Goal: Task Accomplishment & Management: Manage account settings

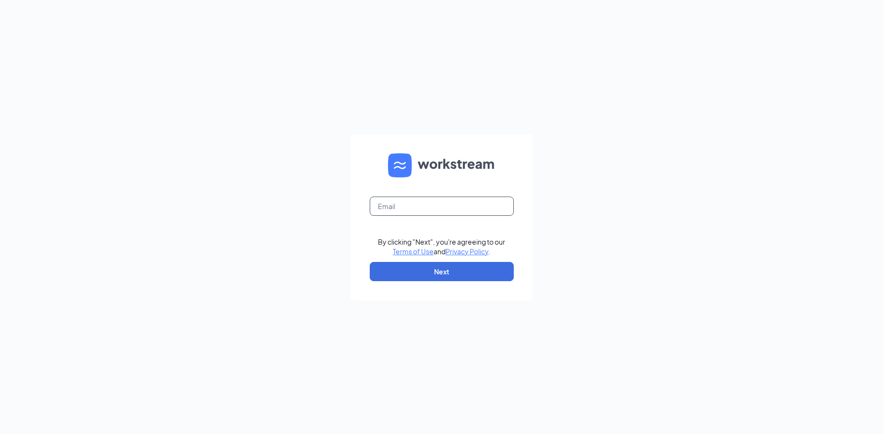
click at [405, 207] on input "text" at bounding box center [442, 205] width 144 height 19
type input "[EMAIL_ADDRESS][DOMAIN_NAME]"
click at [412, 257] on form "blakeboyer@bleedblue.net By clicking "Next", you're agreeing to our Terms of Us…" at bounding box center [442, 217] width 183 height 166
click at [409, 268] on button "Next" at bounding box center [442, 271] width 144 height 19
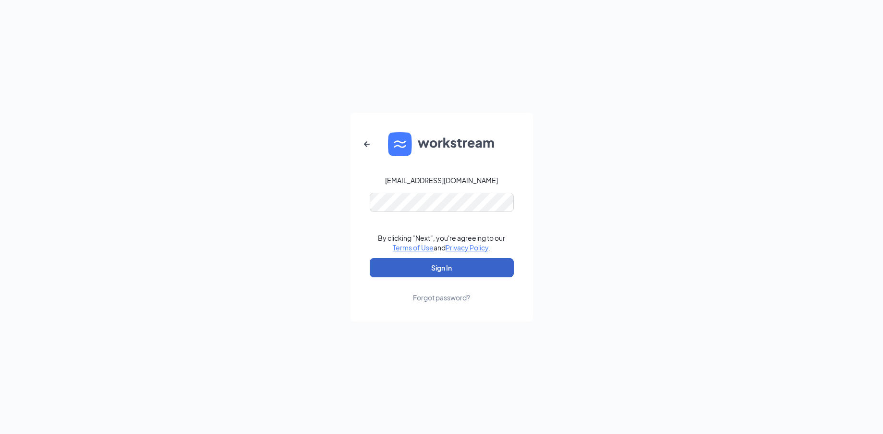
click at [399, 275] on button "Sign In" at bounding box center [442, 267] width 144 height 19
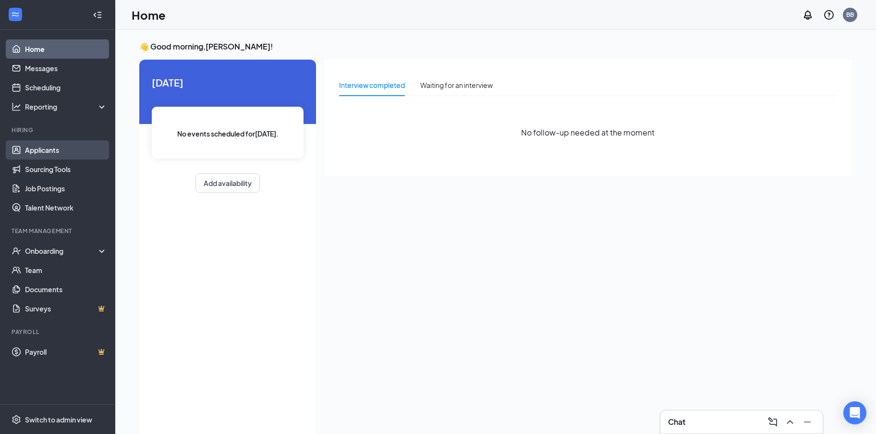
click at [73, 150] on link "Applicants" at bounding box center [66, 149] width 82 height 19
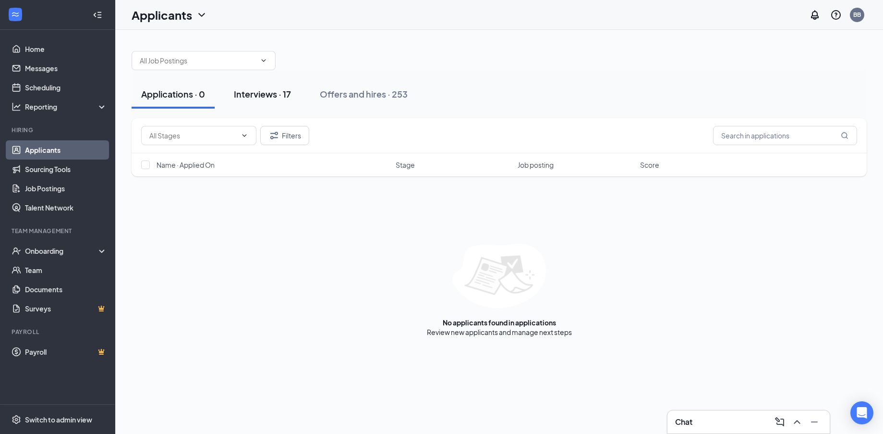
click at [251, 99] on div "Interviews · 17" at bounding box center [262, 94] width 57 height 12
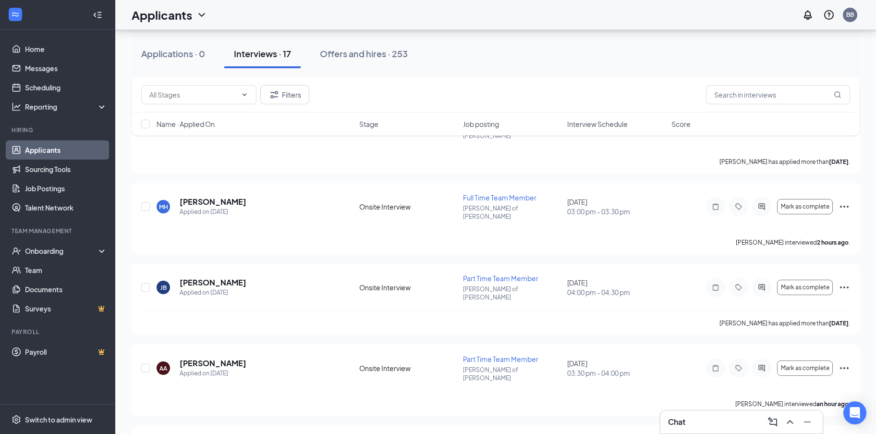
scroll to position [1005, 0]
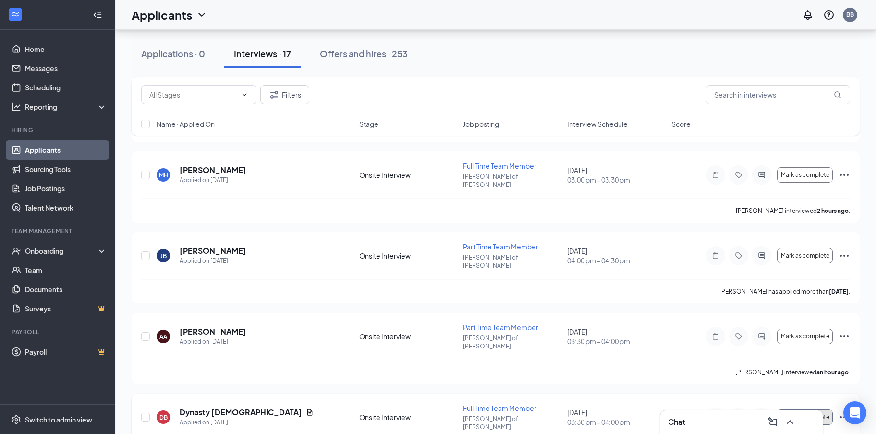
click at [806, 414] on span "Mark as complete" at bounding box center [805, 417] width 49 height 7
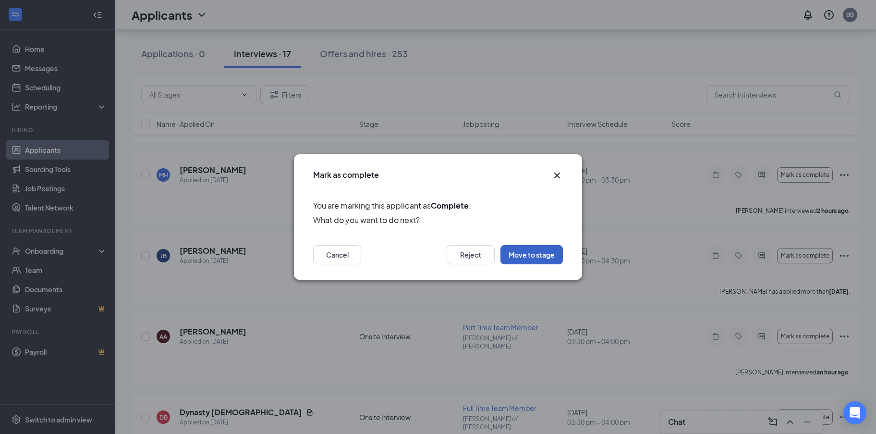
click at [528, 263] on button "Move to stage" at bounding box center [532, 254] width 62 height 19
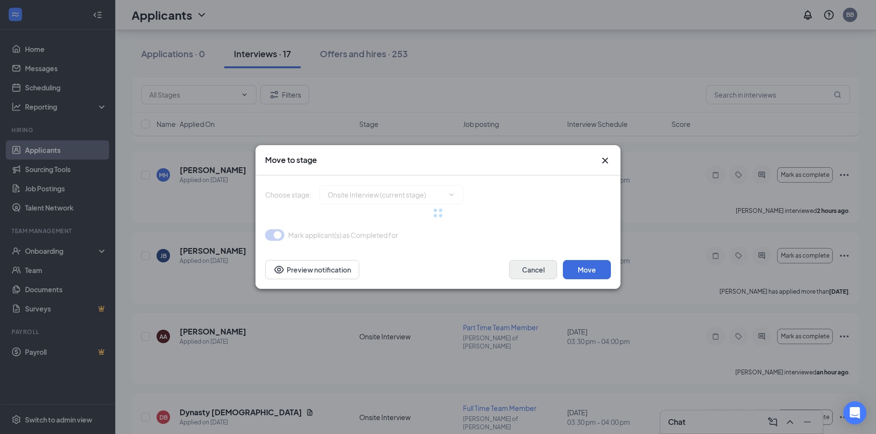
type input "Background Check Screening (next stage)"
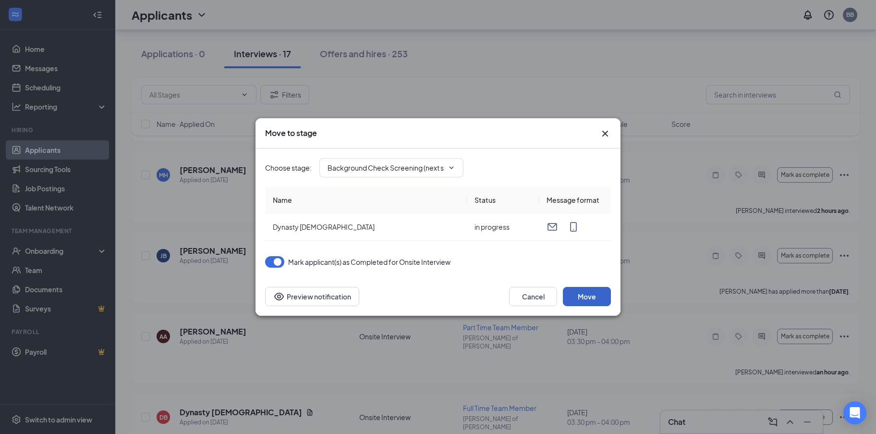
click at [592, 294] on button "Move" at bounding box center [587, 296] width 48 height 19
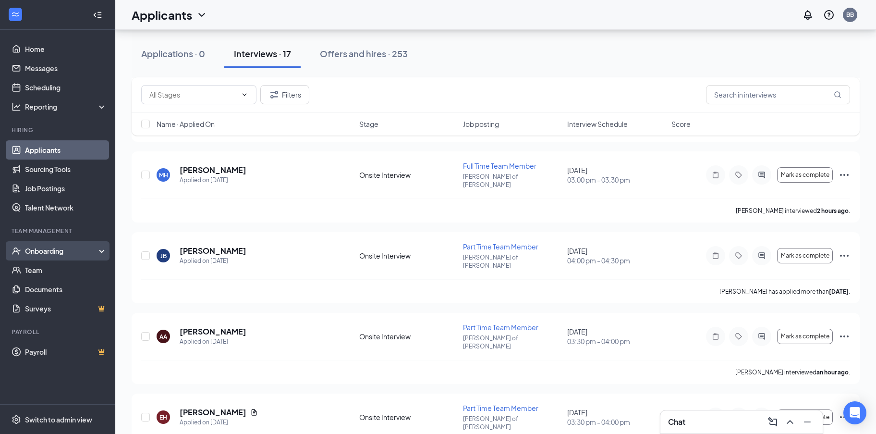
scroll to position [932, 0]
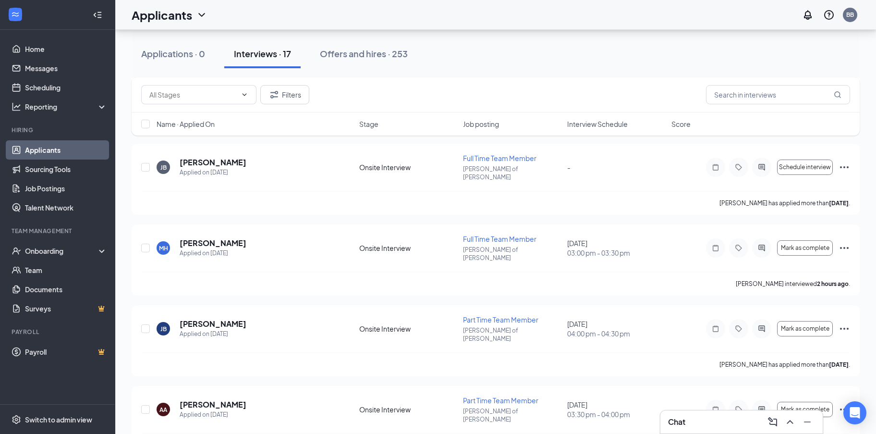
click at [798, 413] on div "Chat" at bounding box center [742, 421] width 162 height 23
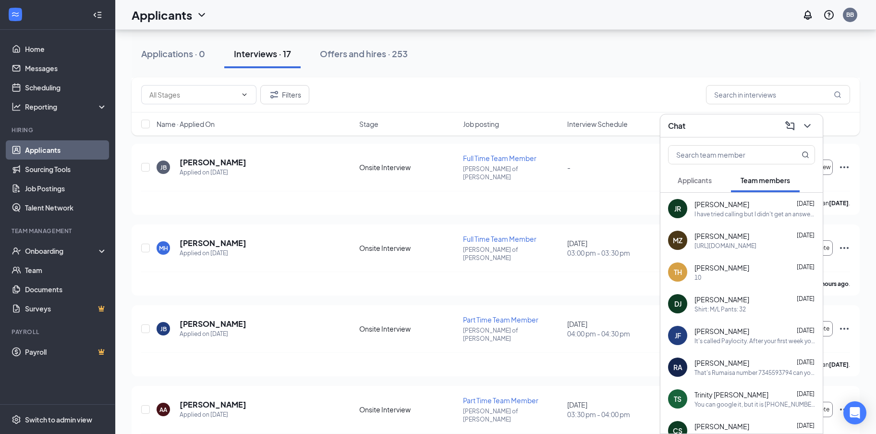
click at [697, 182] on span "Applicants" at bounding box center [695, 180] width 34 height 9
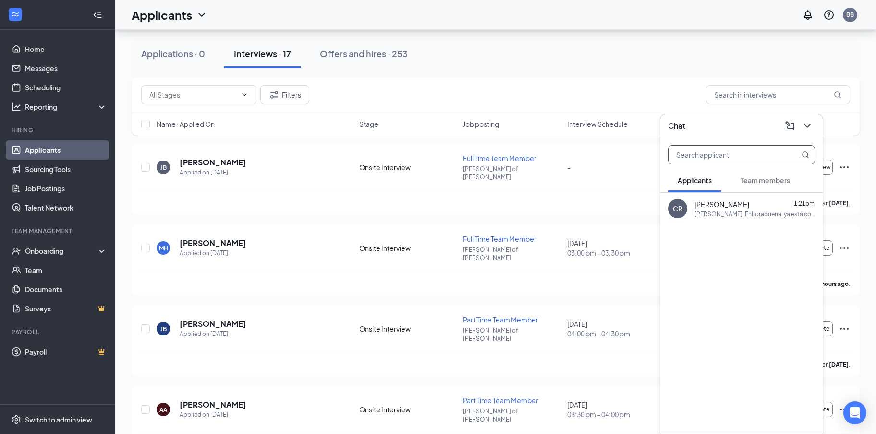
click at [714, 159] on input "text" at bounding box center [726, 155] width 114 height 18
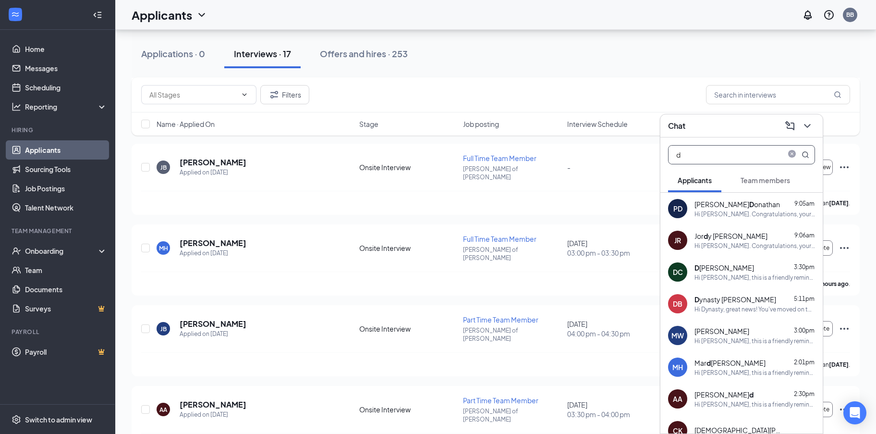
type input "d"
click at [738, 306] on div "Hi Dynasty, great news! You've moved on to the next stage of the application. P…" at bounding box center [755, 309] width 121 height 8
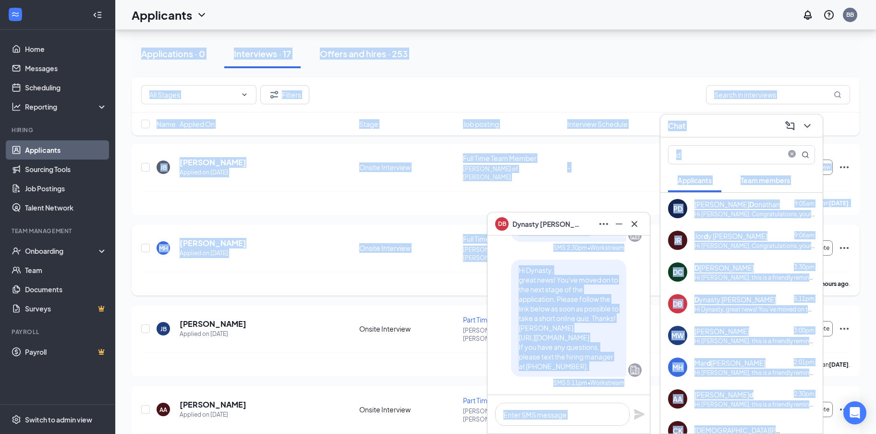
drag, startPoint x: 589, startPoint y: 219, endPoint x: 592, endPoint y: 168, distance: 51.0
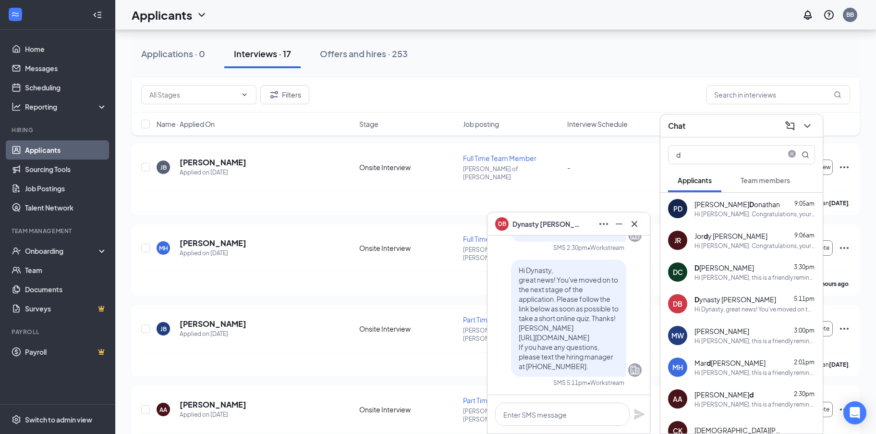
click at [586, 217] on div "DB Dynasty [PERSON_NAME]" at bounding box center [568, 223] width 147 height 15
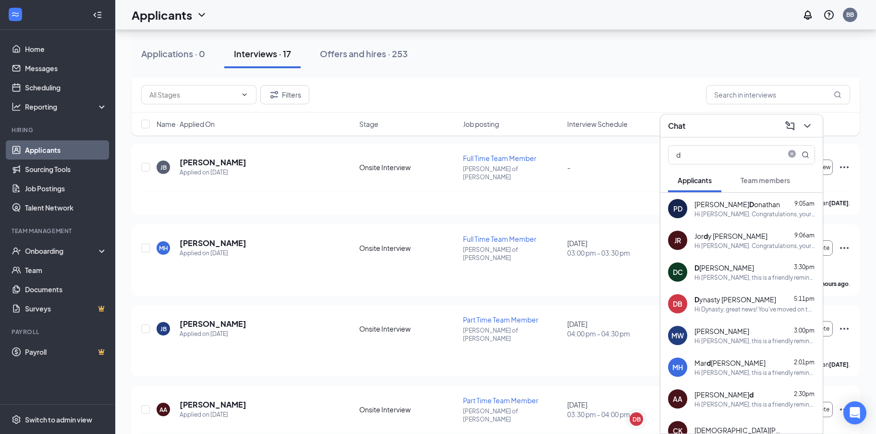
click at [706, 177] on span "Applicants" at bounding box center [695, 180] width 34 height 9
click at [793, 156] on icon "close-circle" at bounding box center [792, 155] width 8 height 8
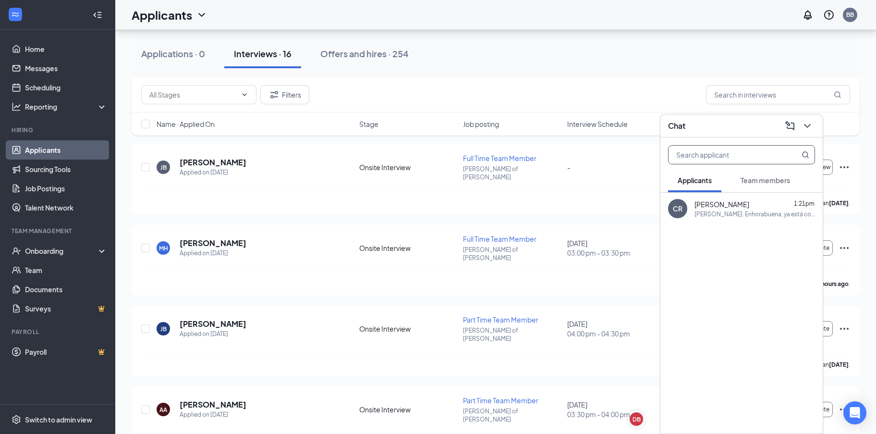
click at [755, 159] on input "text" at bounding box center [726, 155] width 114 height 18
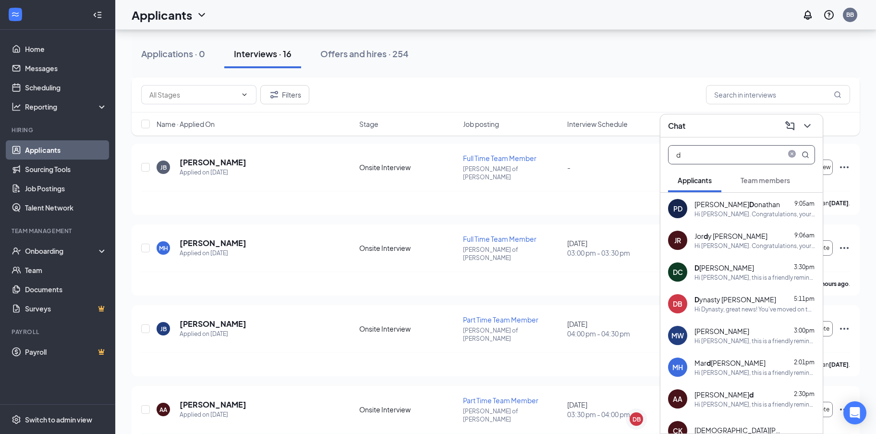
type input "d"
click at [727, 309] on div "Hi Dynasty, great news! You've moved on to the next stage of the application. P…" at bounding box center [755, 309] width 121 height 8
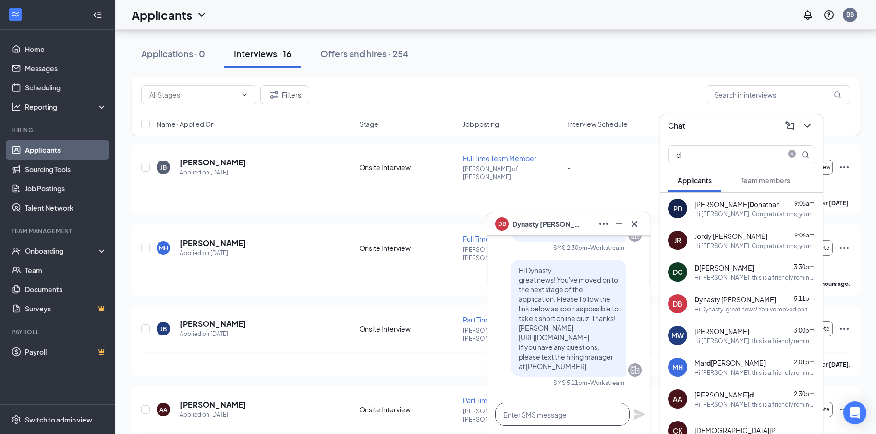
click at [565, 410] on textarea at bounding box center [562, 414] width 135 height 23
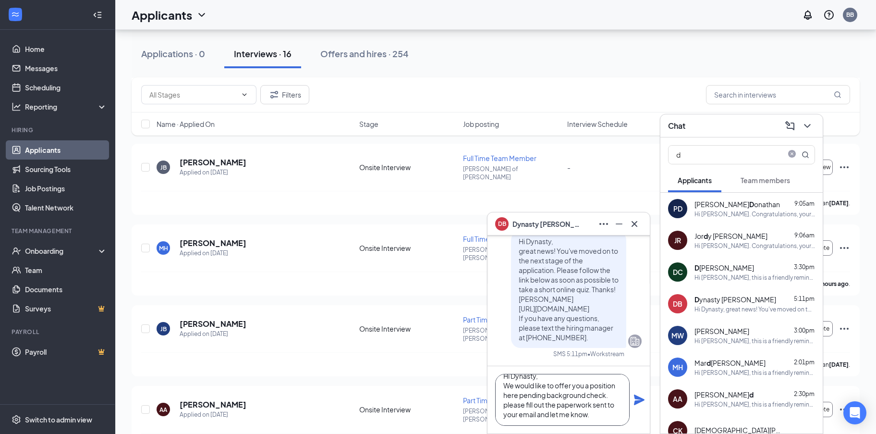
scroll to position [20, 0]
type textarea "Hi Dynasty, We would like to offer you a position here pending background check…"
click at [641, 402] on icon "Plane" at bounding box center [640, 400] width 12 height 12
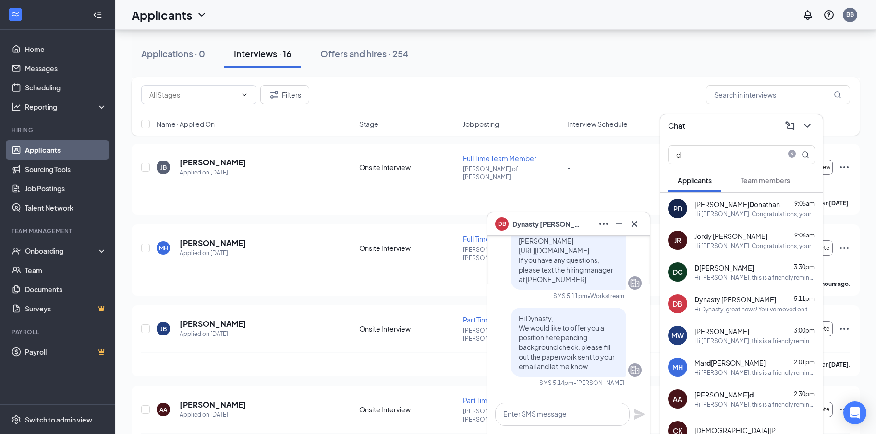
scroll to position [0, 0]
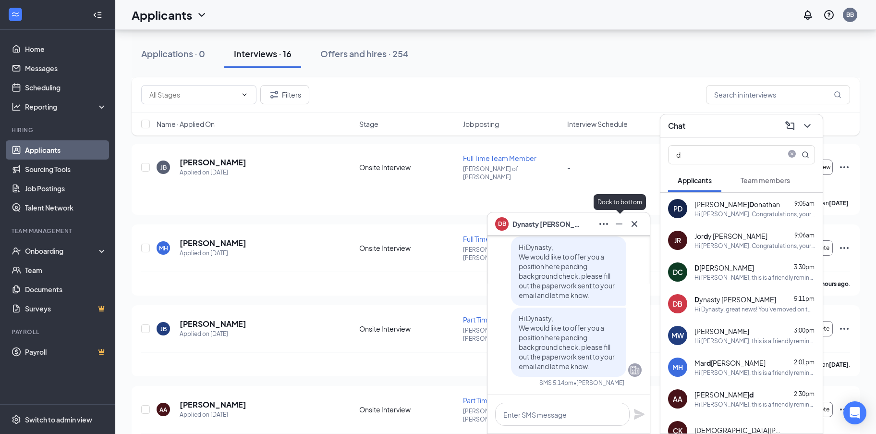
drag, startPoint x: 620, startPoint y: 223, endPoint x: 678, endPoint y: 203, distance: 61.1
click at [621, 223] on icon "Minimize" at bounding box center [619, 223] width 7 height 1
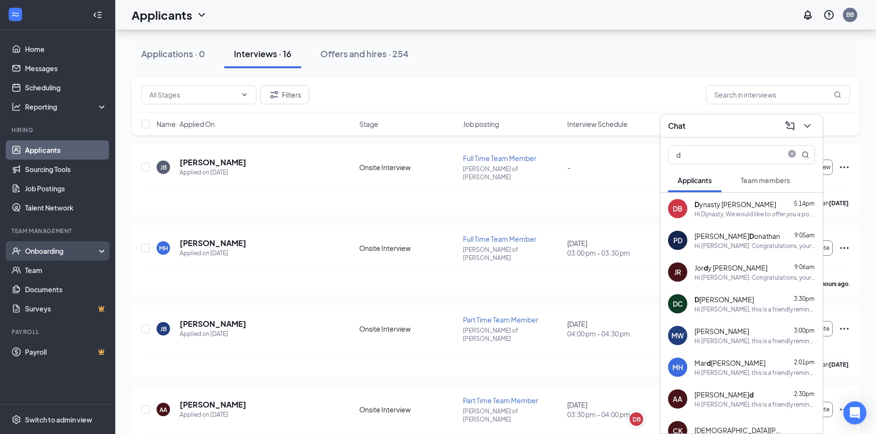
click at [38, 257] on div "Onboarding" at bounding box center [57, 250] width 115 height 19
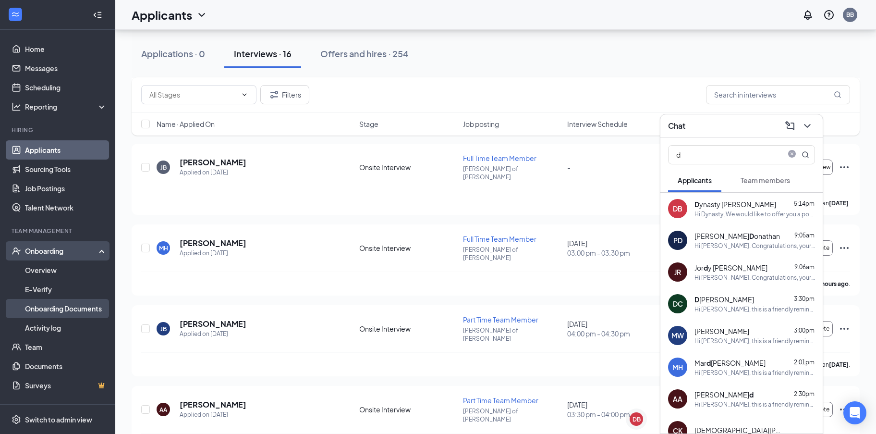
click at [68, 308] on link "Onboarding Documents" at bounding box center [66, 308] width 82 height 19
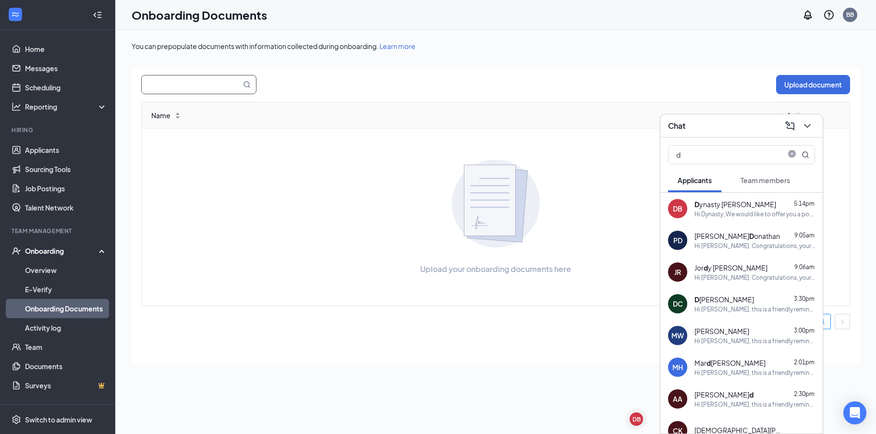
click at [222, 81] on input "text" at bounding box center [186, 84] width 88 height 18
type input "[PERSON_NAME]"
click at [52, 252] on div "Onboarding" at bounding box center [62, 251] width 74 height 10
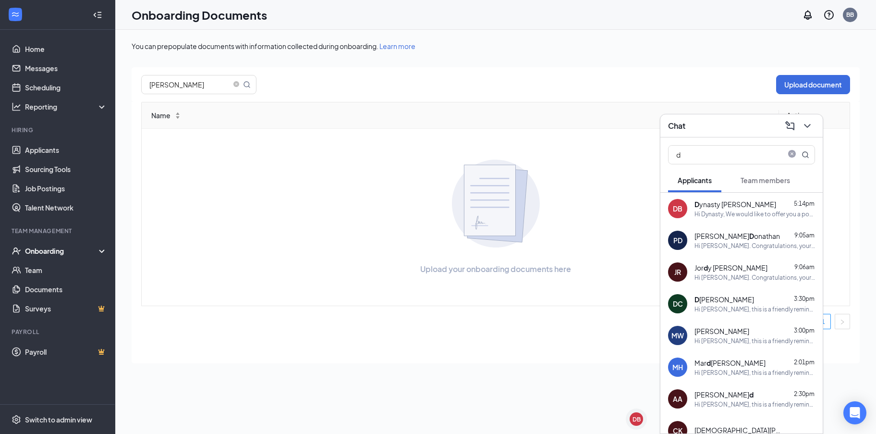
click at [57, 250] on div "Onboarding" at bounding box center [62, 251] width 74 height 10
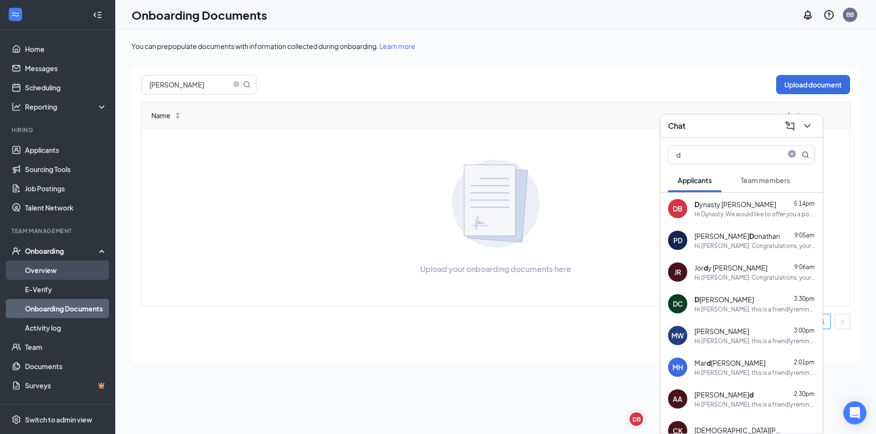
click at [58, 269] on link "Overview" at bounding box center [66, 269] width 82 height 19
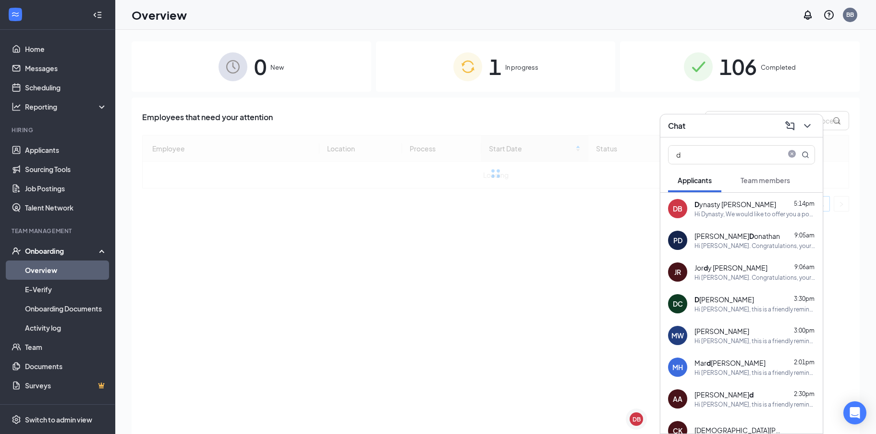
click at [775, 69] on span "Completed" at bounding box center [778, 67] width 35 height 10
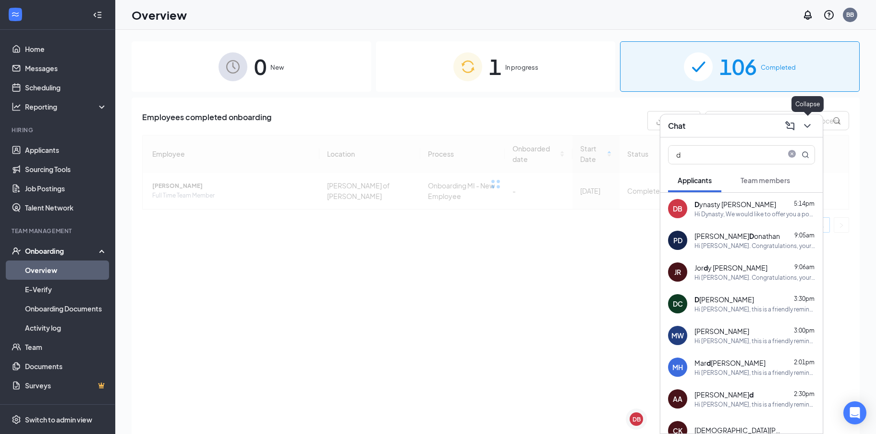
click at [803, 125] on icon "ChevronDown" at bounding box center [808, 126] width 12 height 12
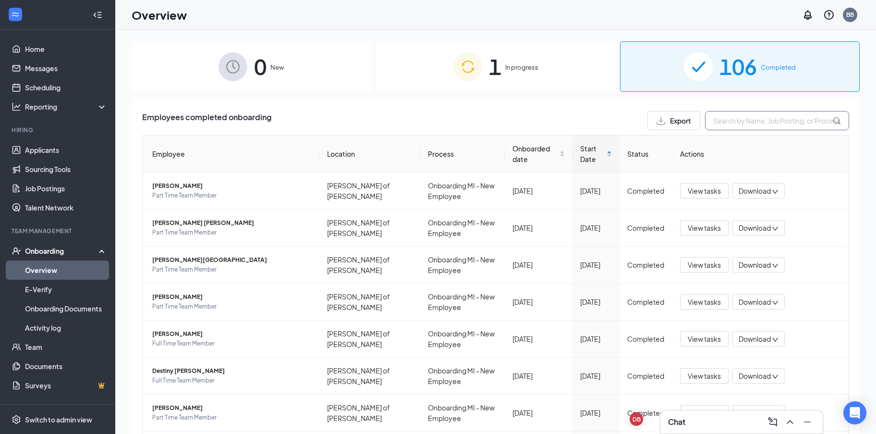
click at [765, 114] on input "text" at bounding box center [777, 120] width 144 height 19
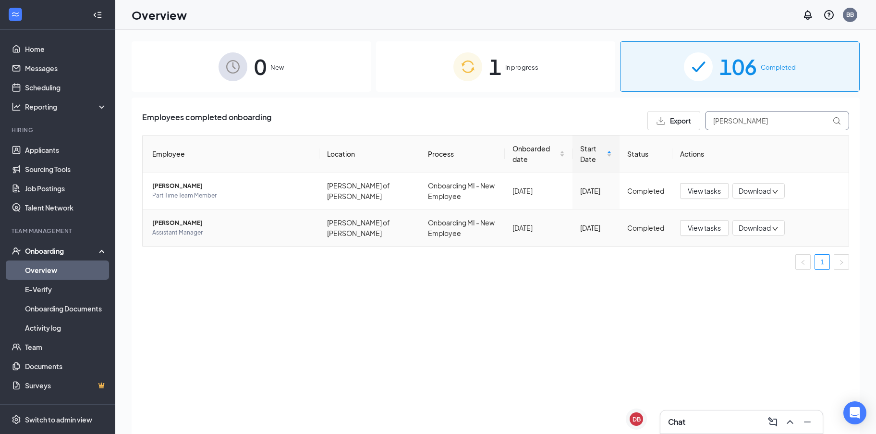
type input "[PERSON_NAME]"
click at [203, 230] on span "Assistant Manager" at bounding box center [231, 233] width 159 height 10
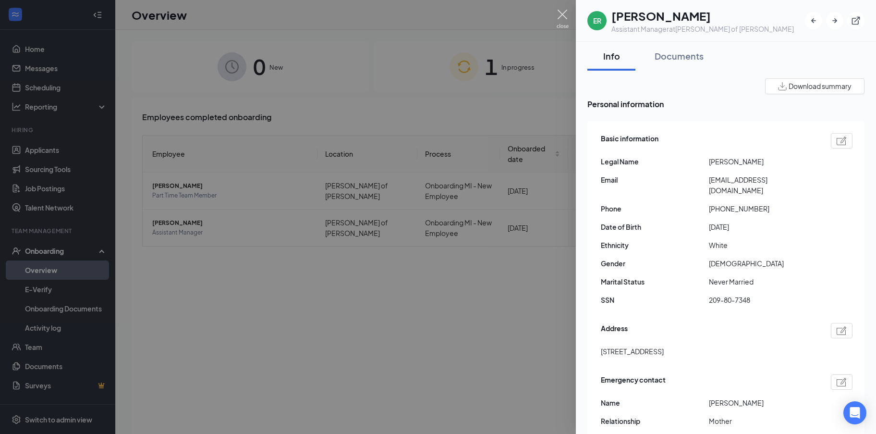
click at [565, 15] on img at bounding box center [563, 19] width 12 height 19
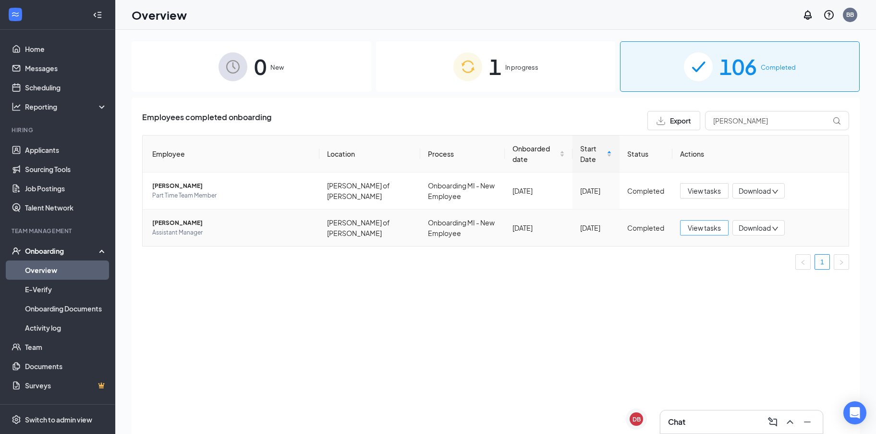
click at [700, 230] on span "View tasks" at bounding box center [704, 227] width 33 height 11
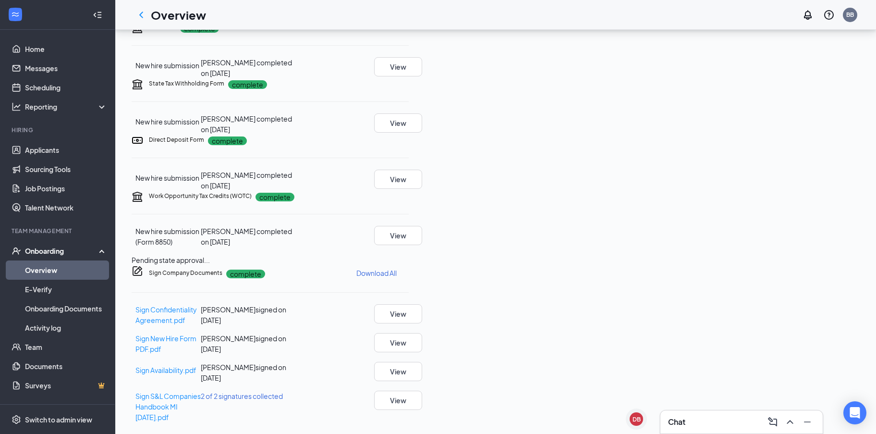
scroll to position [377, 0]
click at [422, 399] on button "View" at bounding box center [398, 400] width 48 height 19
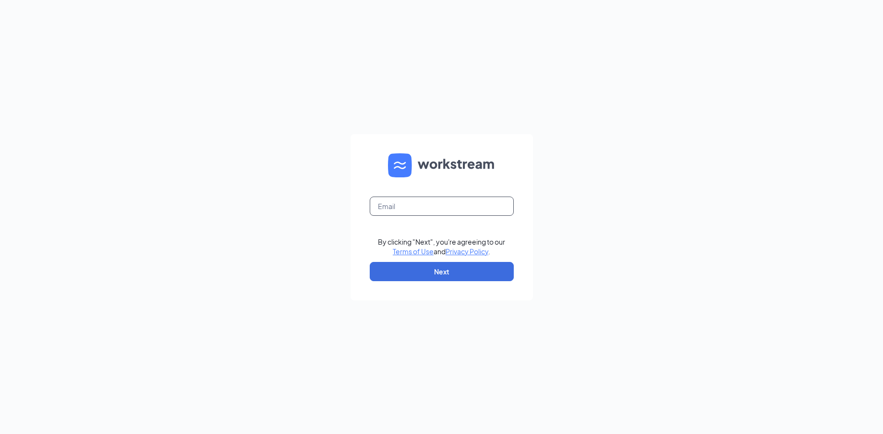
click at [423, 198] on input "text" at bounding box center [442, 205] width 144 height 19
type input "blakeboyer@bleedblue.net"
click at [416, 273] on button "Next" at bounding box center [442, 271] width 144 height 19
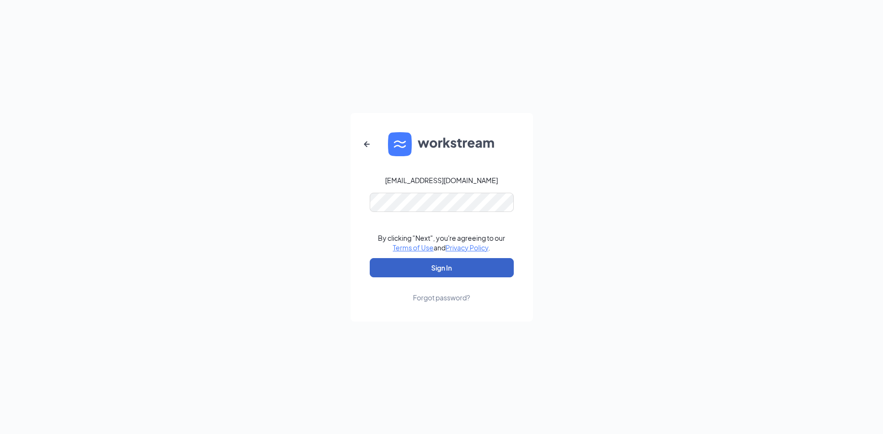
click at [425, 269] on button "Sign In" at bounding box center [442, 267] width 144 height 19
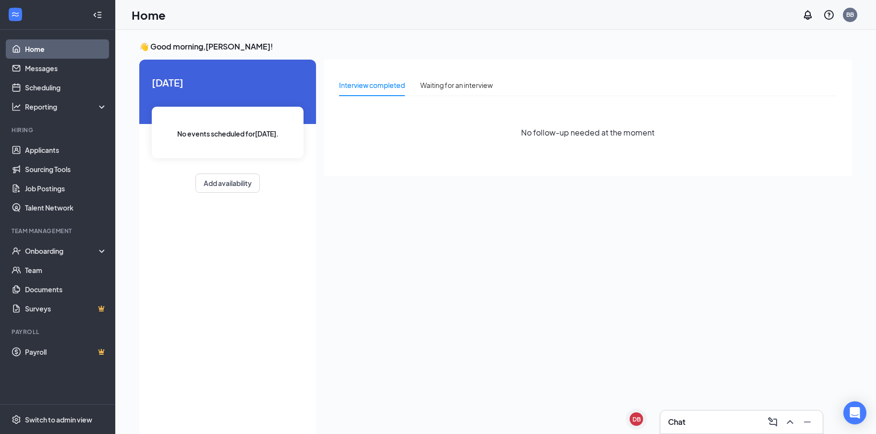
click at [814, 414] on div at bounding box center [806, 421] width 17 height 15
click at [810, 411] on div "Chat" at bounding box center [742, 421] width 162 height 23
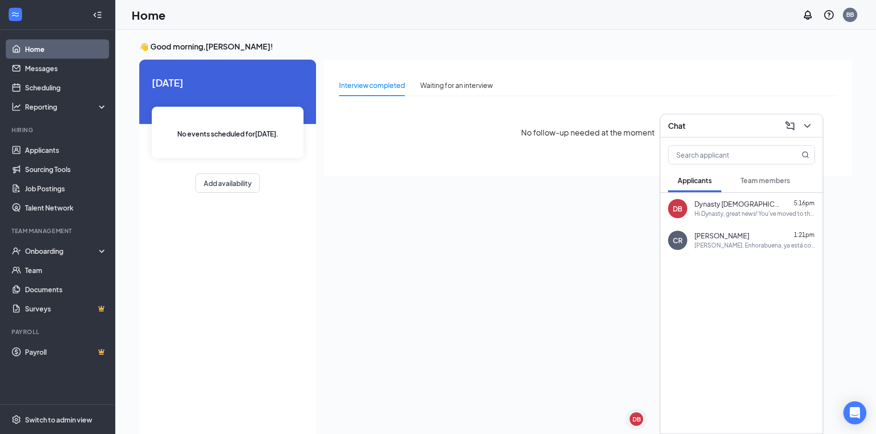
drag, startPoint x: 732, startPoint y: 208, endPoint x: 732, endPoint y: 203, distance: 4.8
click at [732, 205] on span "Dynasty [DEMOGRAPHIC_DATA]" at bounding box center [738, 204] width 86 height 10
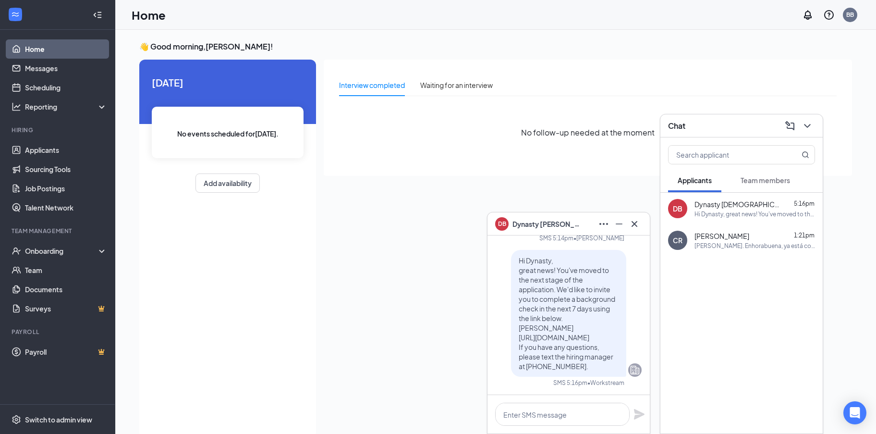
drag, startPoint x: 650, startPoint y: 382, endPoint x: 651, endPoint y: 343, distance: 39.4
click at [651, 343] on div "Interview completed Waiting for an interview No follow-up needed at the moment" at bounding box center [588, 246] width 528 height 372
click at [807, 124] on icon "ChevronDown" at bounding box center [808, 126] width 12 height 12
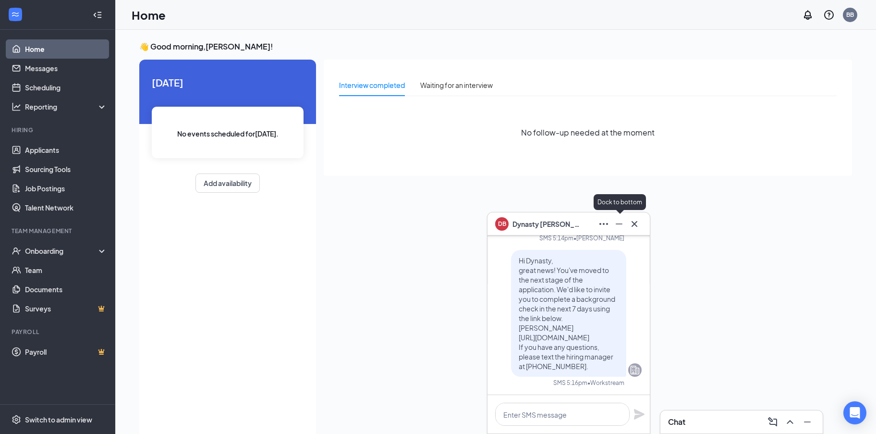
click at [621, 220] on icon "Minimize" at bounding box center [619, 224] width 12 height 12
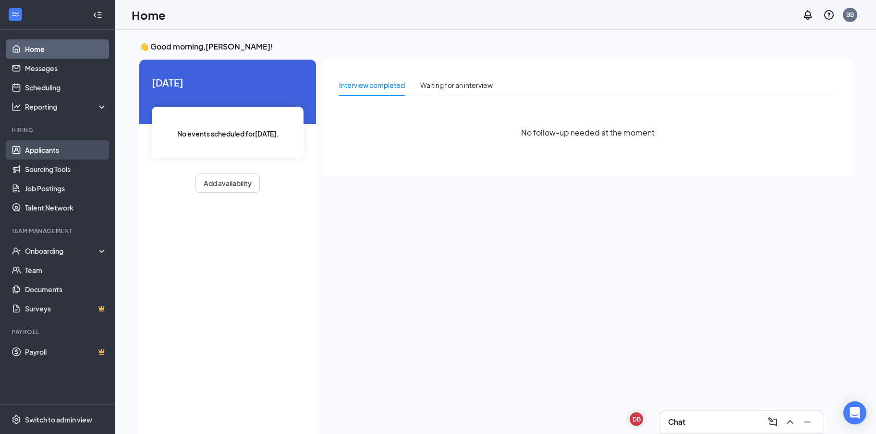
click at [62, 153] on link "Applicants" at bounding box center [66, 149] width 82 height 19
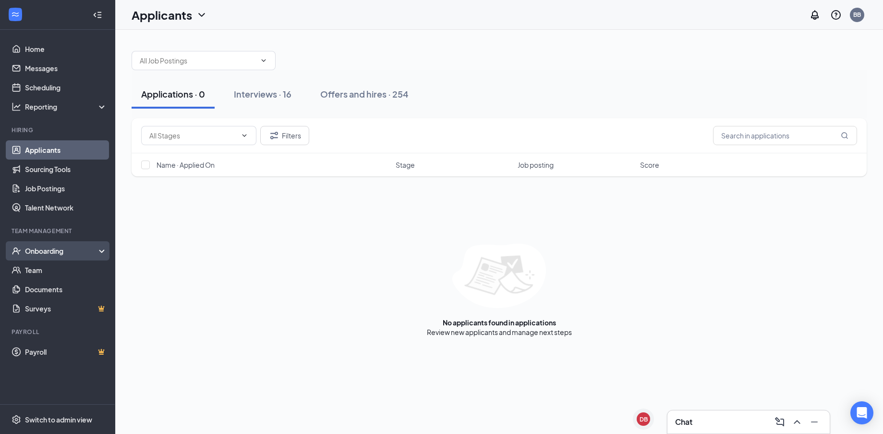
click at [57, 253] on div "Onboarding" at bounding box center [62, 251] width 74 height 10
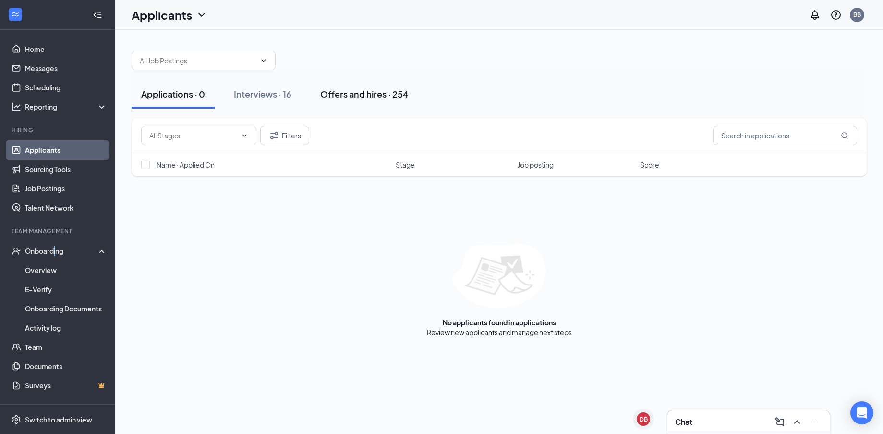
click at [346, 97] on div "Offers and hires · 254" at bounding box center [364, 94] width 88 height 12
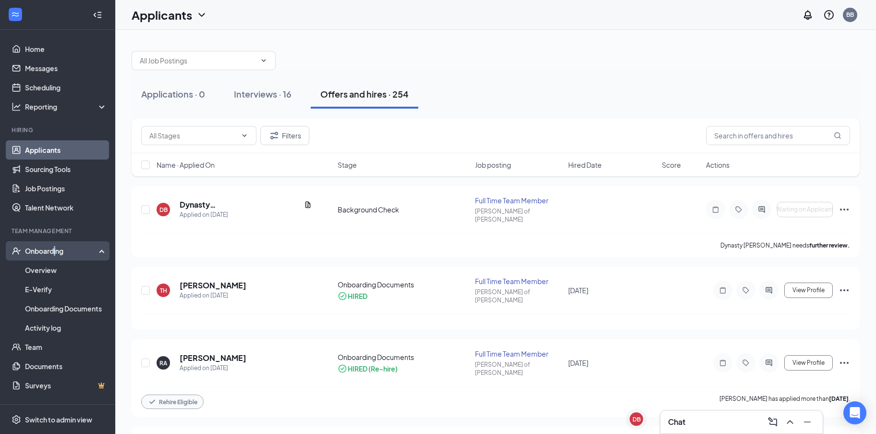
click at [58, 249] on div "Onboarding" at bounding box center [62, 251] width 74 height 10
click at [60, 253] on div "Onboarding" at bounding box center [62, 251] width 74 height 10
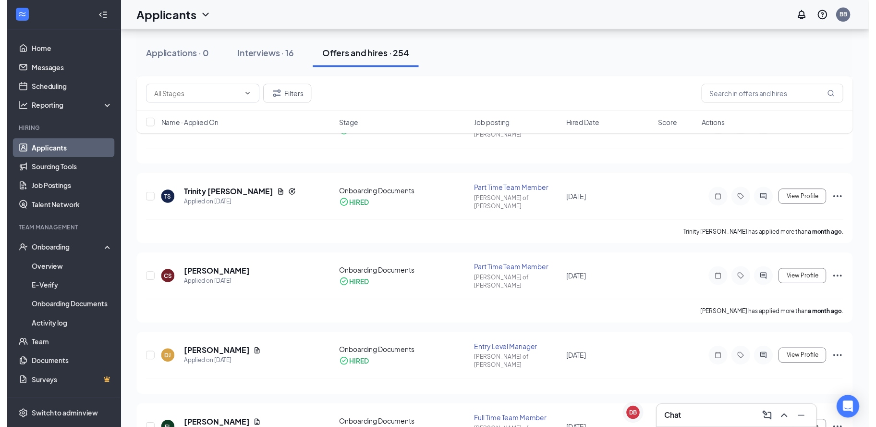
scroll to position [479, 0]
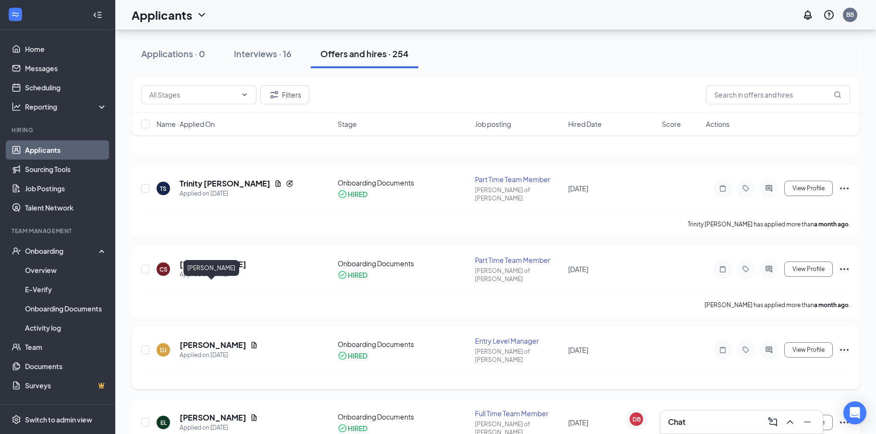
click at [204, 340] on h5 "[PERSON_NAME]" at bounding box center [213, 345] width 67 height 11
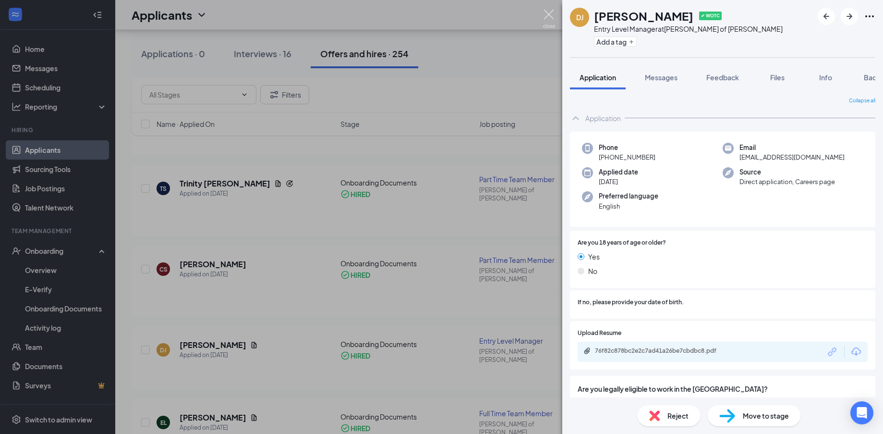
click at [551, 24] on img at bounding box center [549, 19] width 12 height 19
